Goal: Transaction & Acquisition: Obtain resource

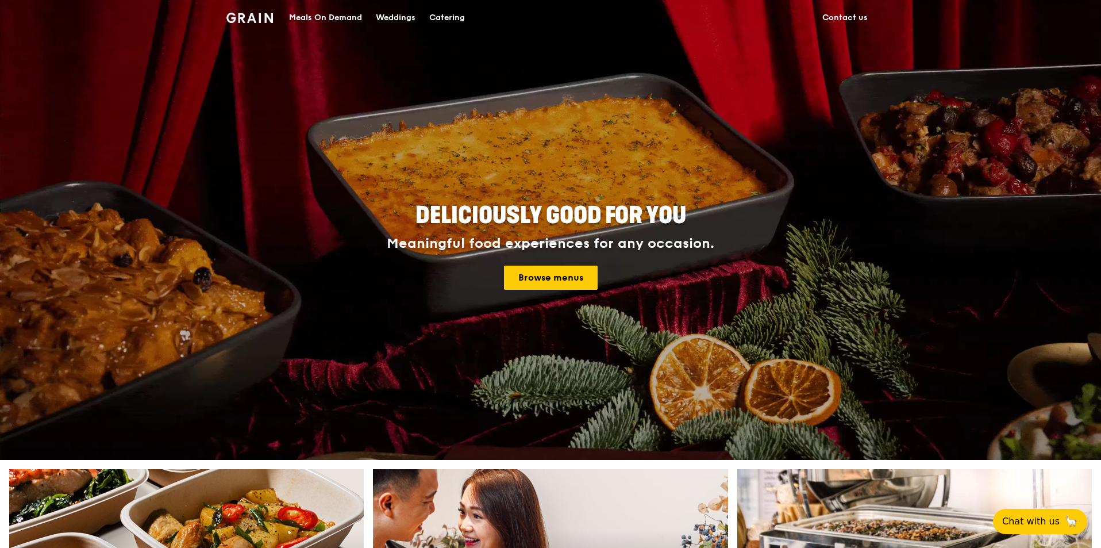
click at [447, 8] on div "Catering" at bounding box center [447, 18] width 36 height 34
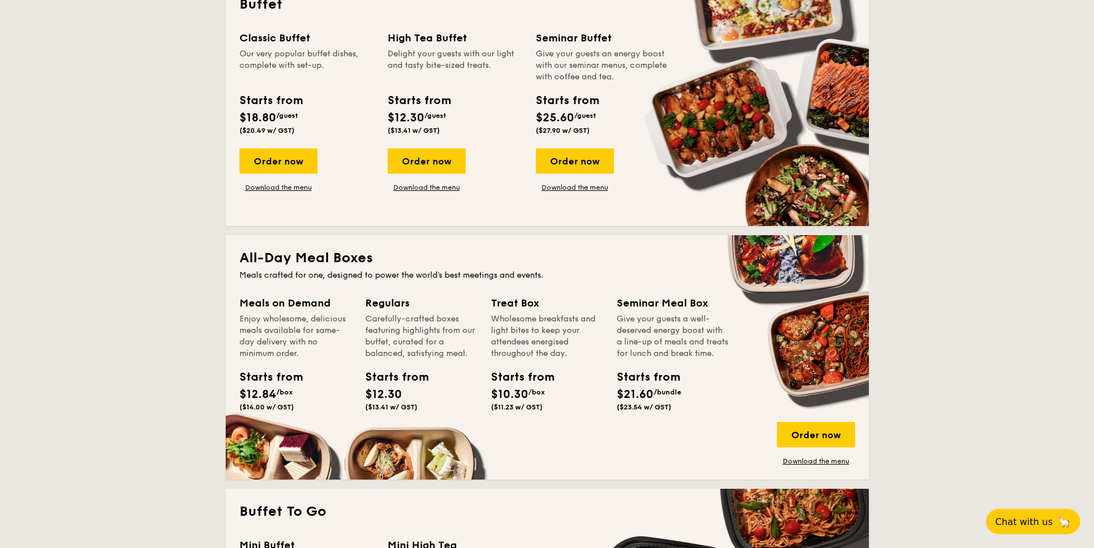
scroll to position [540, 0]
click at [808, 458] on link "Download the menu" at bounding box center [816, 460] width 78 height 9
